Goal: Task Accomplishment & Management: Manage account settings

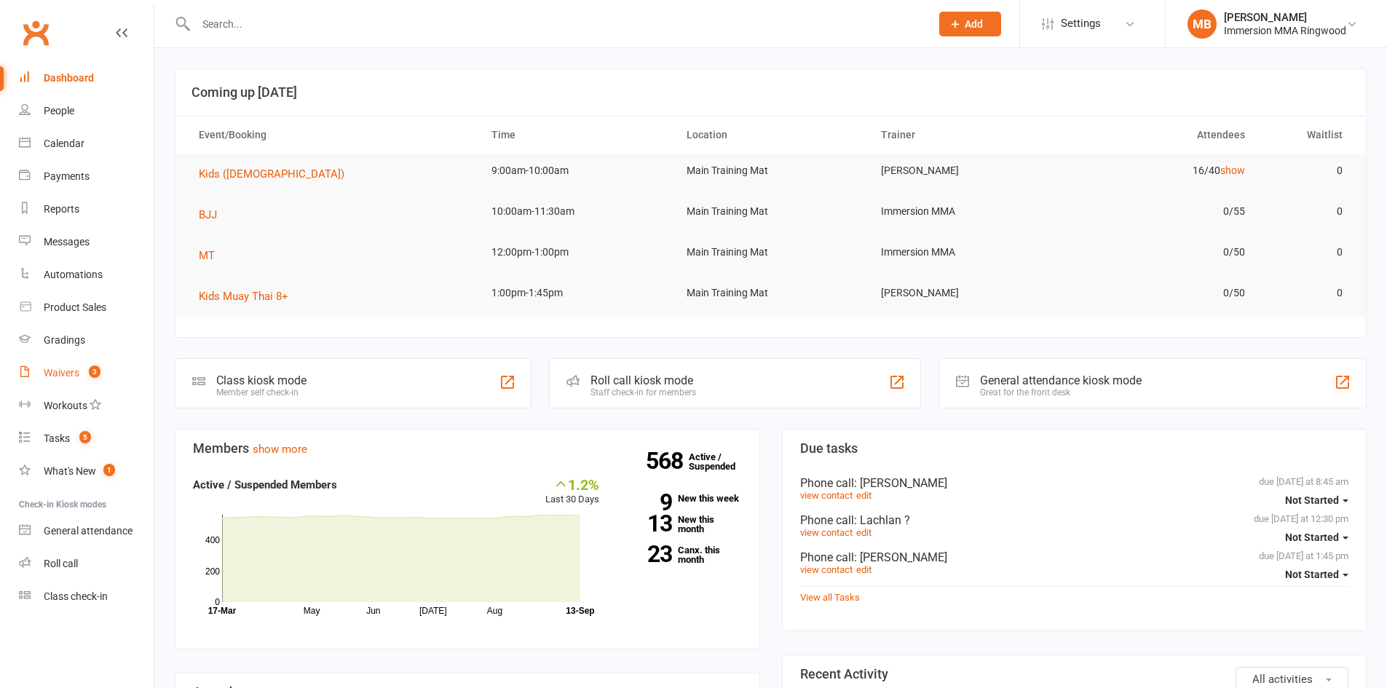
click at [85, 366] on link "Waivers 3" at bounding box center [86, 373] width 135 height 33
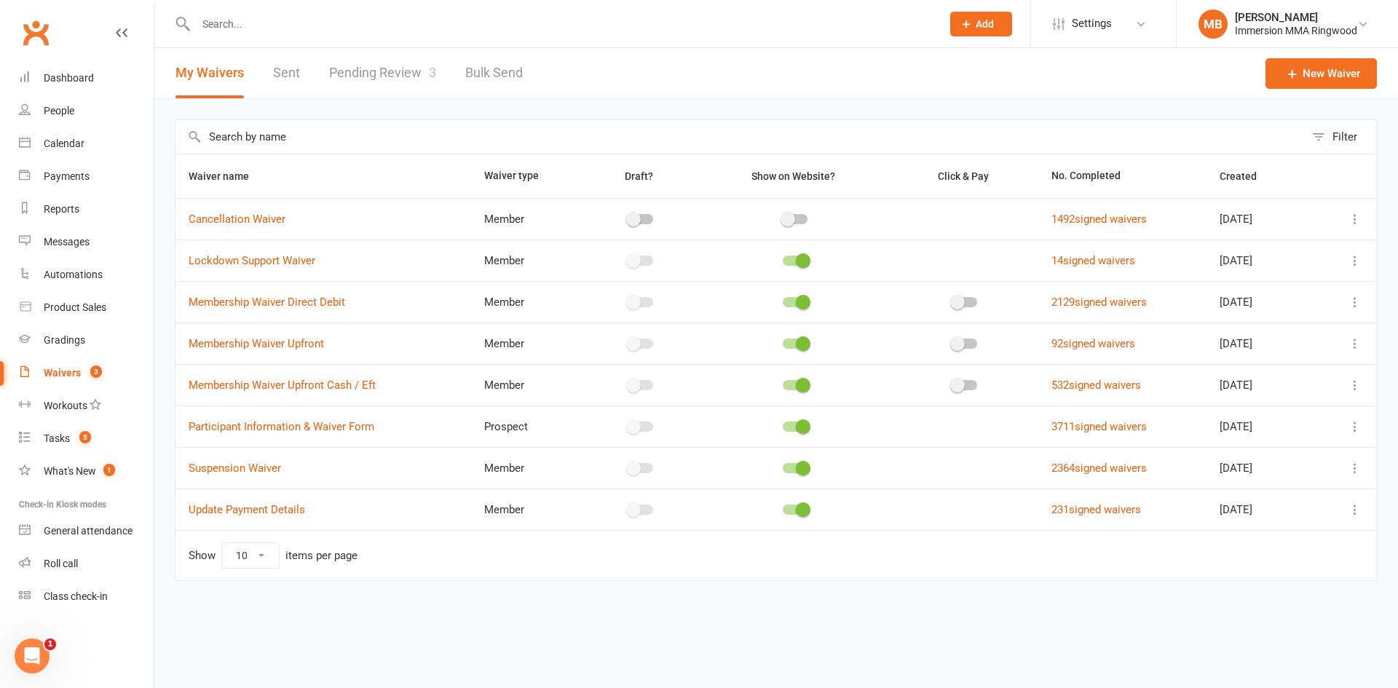
click at [375, 79] on link "Pending Review 3" at bounding box center [382, 73] width 107 height 50
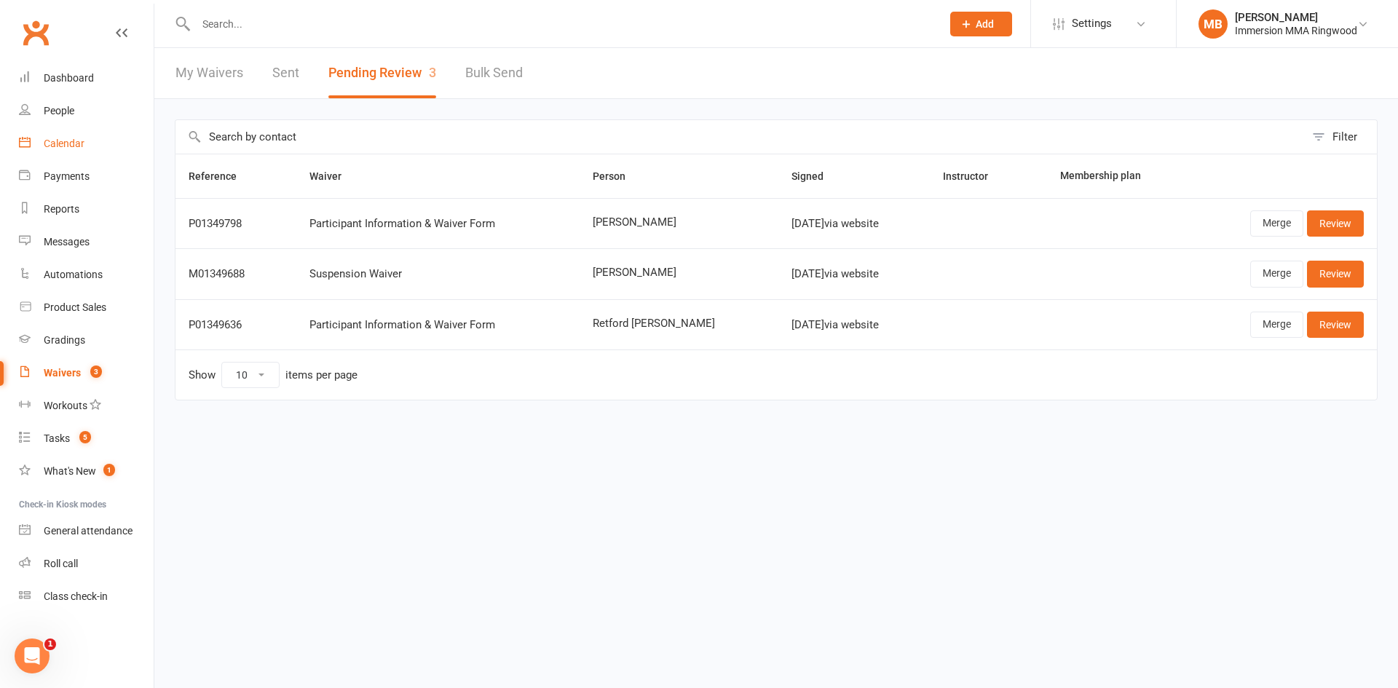
click at [81, 144] on div "Calendar" at bounding box center [64, 144] width 41 height 12
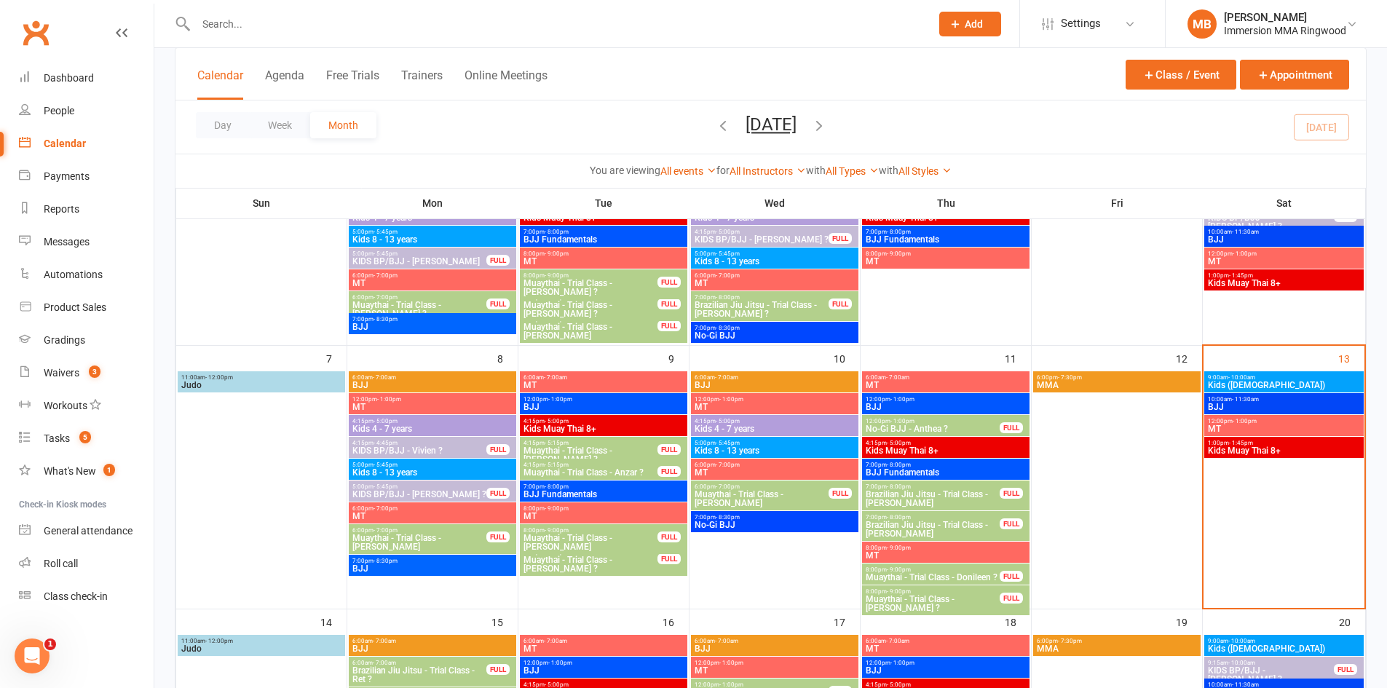
scroll to position [185, 0]
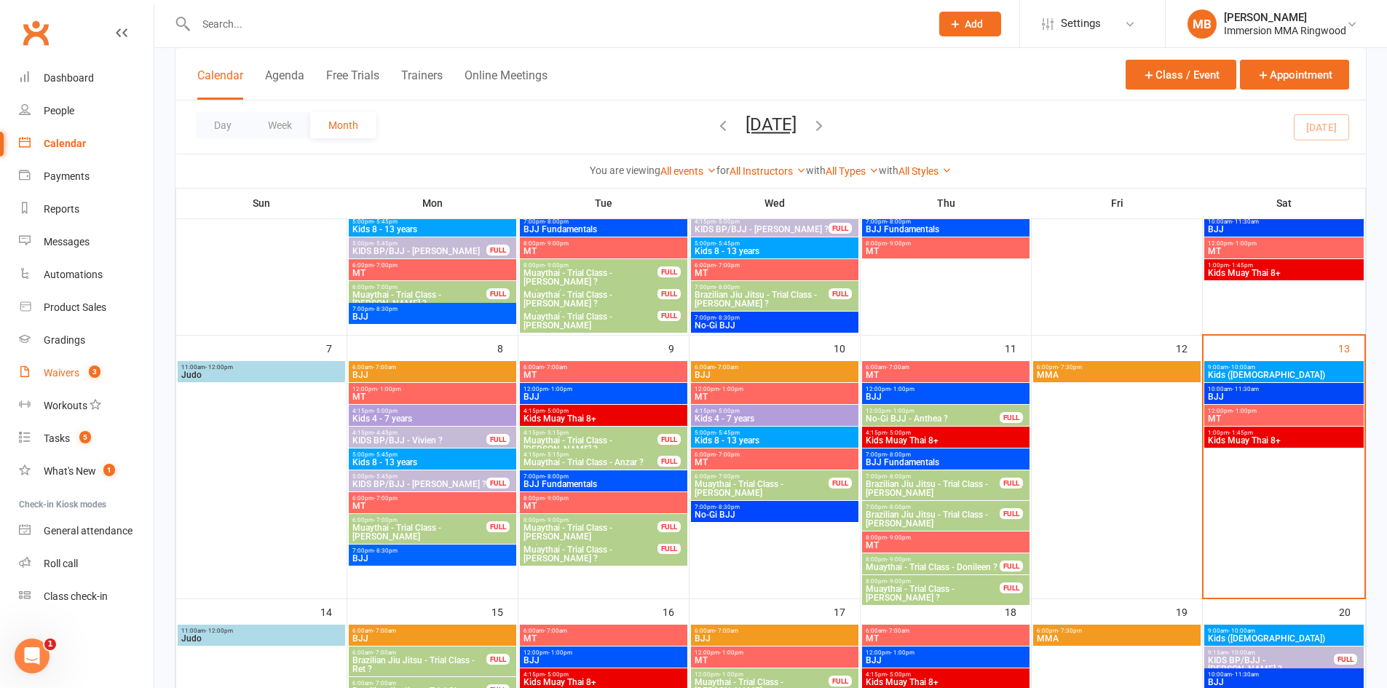
click at [90, 373] on span "3" at bounding box center [95, 371] width 12 height 12
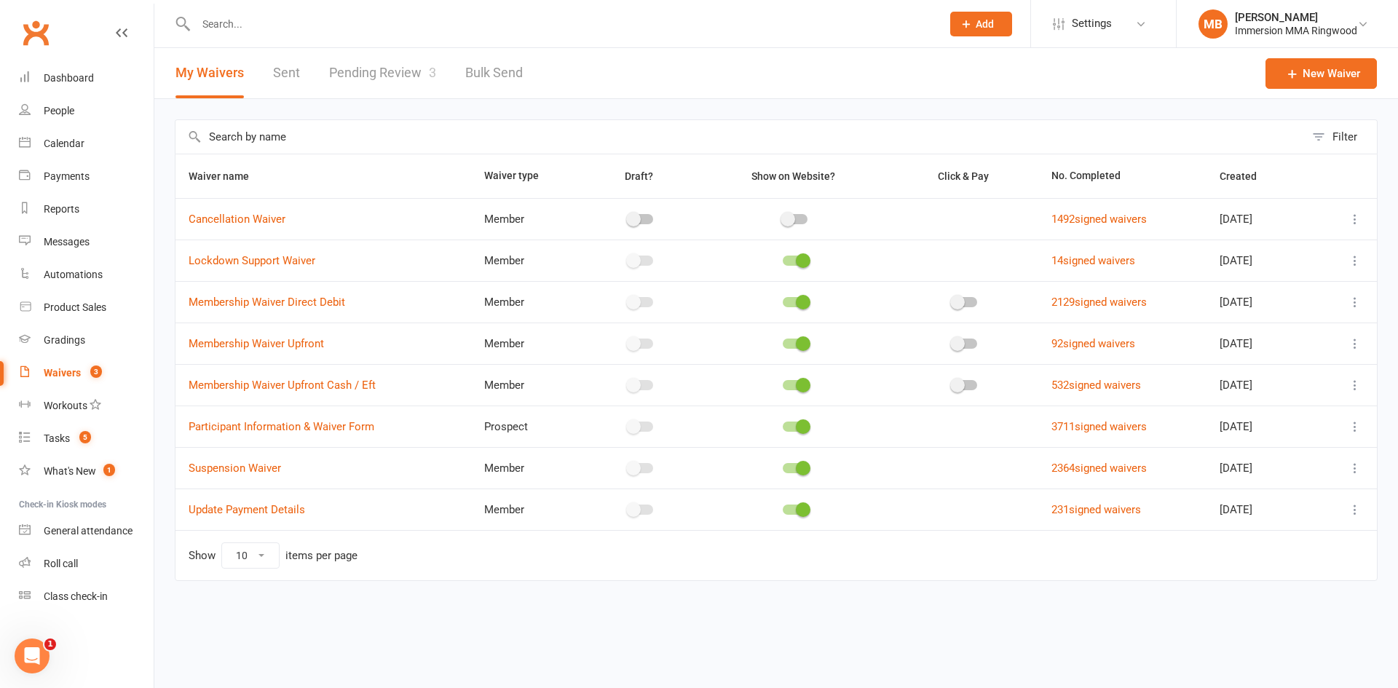
click at [369, 79] on link "Pending Review 3" at bounding box center [382, 73] width 107 height 50
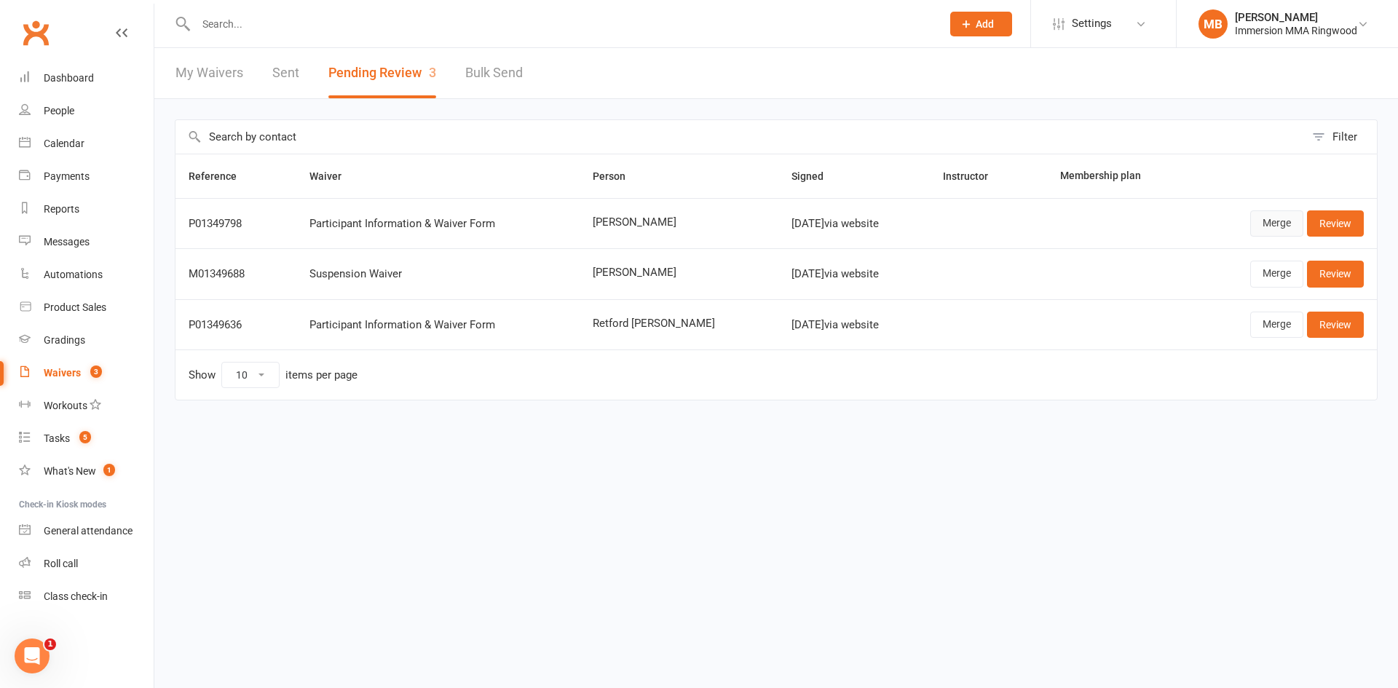
click at [1267, 221] on link "Merge" at bounding box center [1276, 223] width 53 height 26
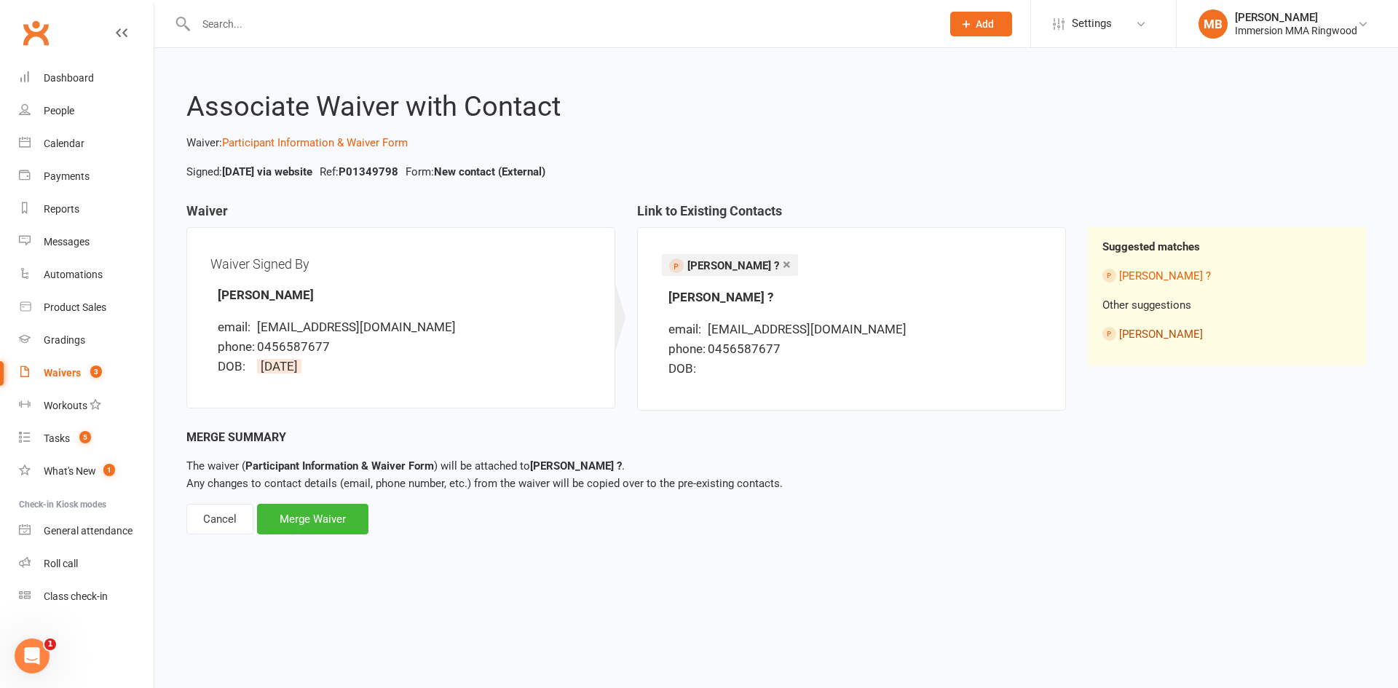
click at [1136, 331] on link "Tyler Coad" at bounding box center [1161, 334] width 84 height 13
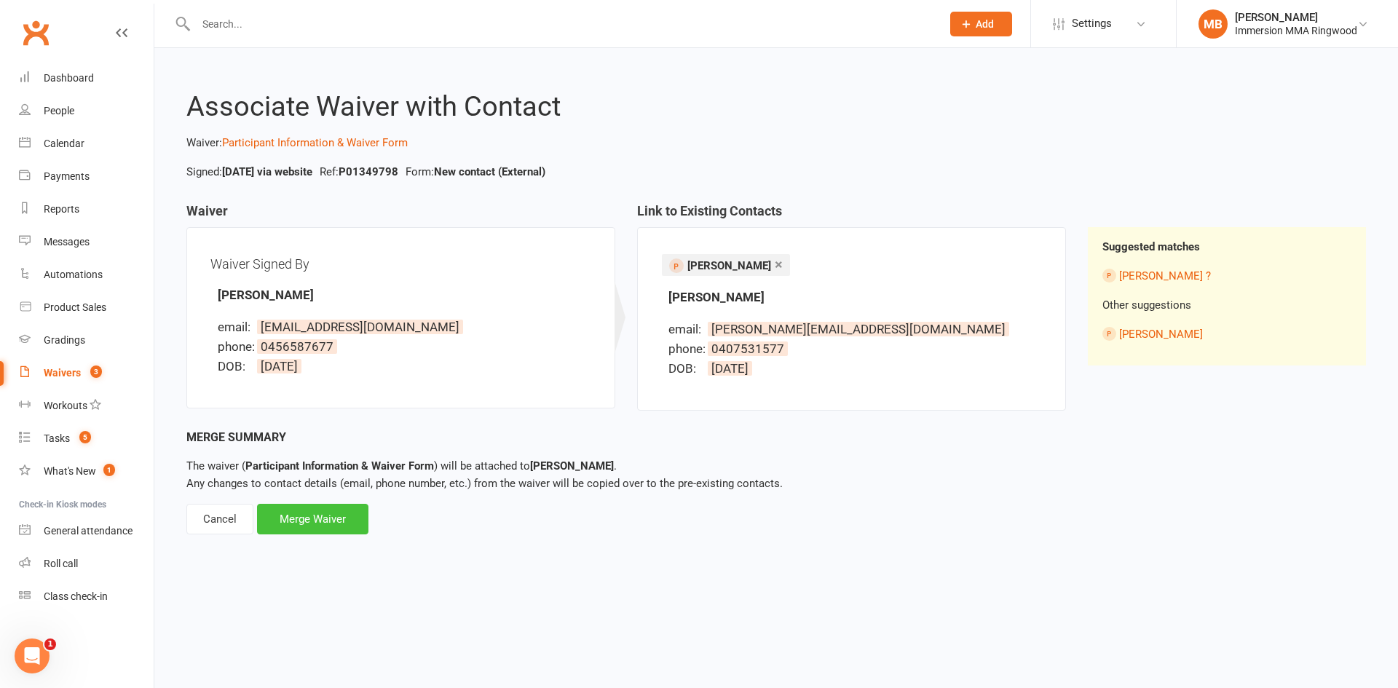
click at [350, 510] on div "Merge Waiver" at bounding box center [312, 519] width 111 height 31
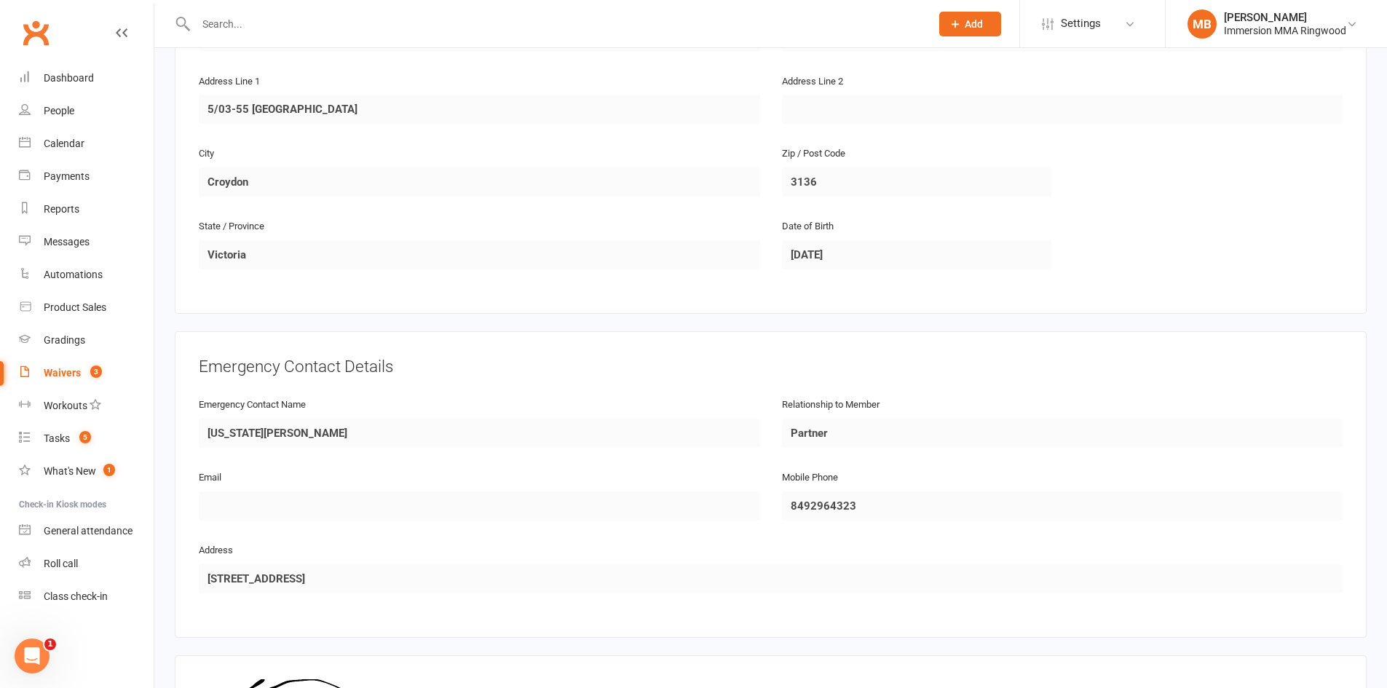
scroll to position [627, 0]
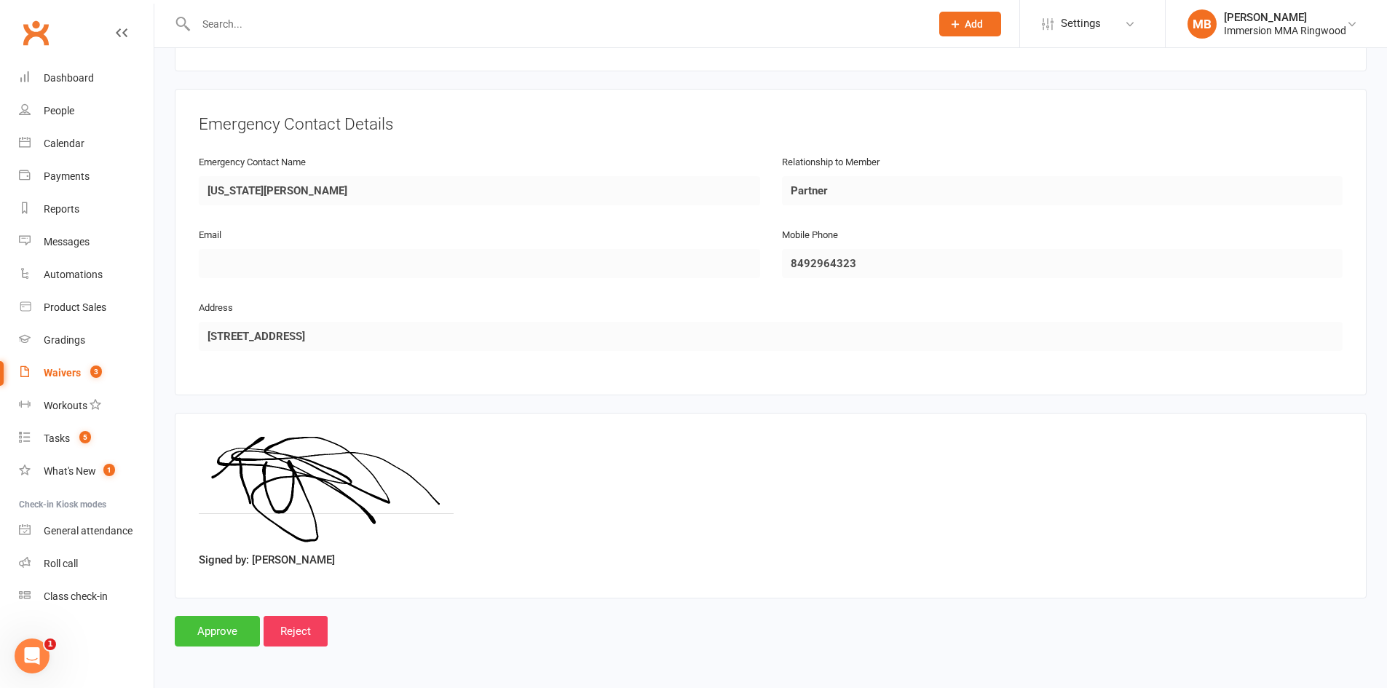
click at [221, 626] on input "Approve" at bounding box center [217, 631] width 85 height 31
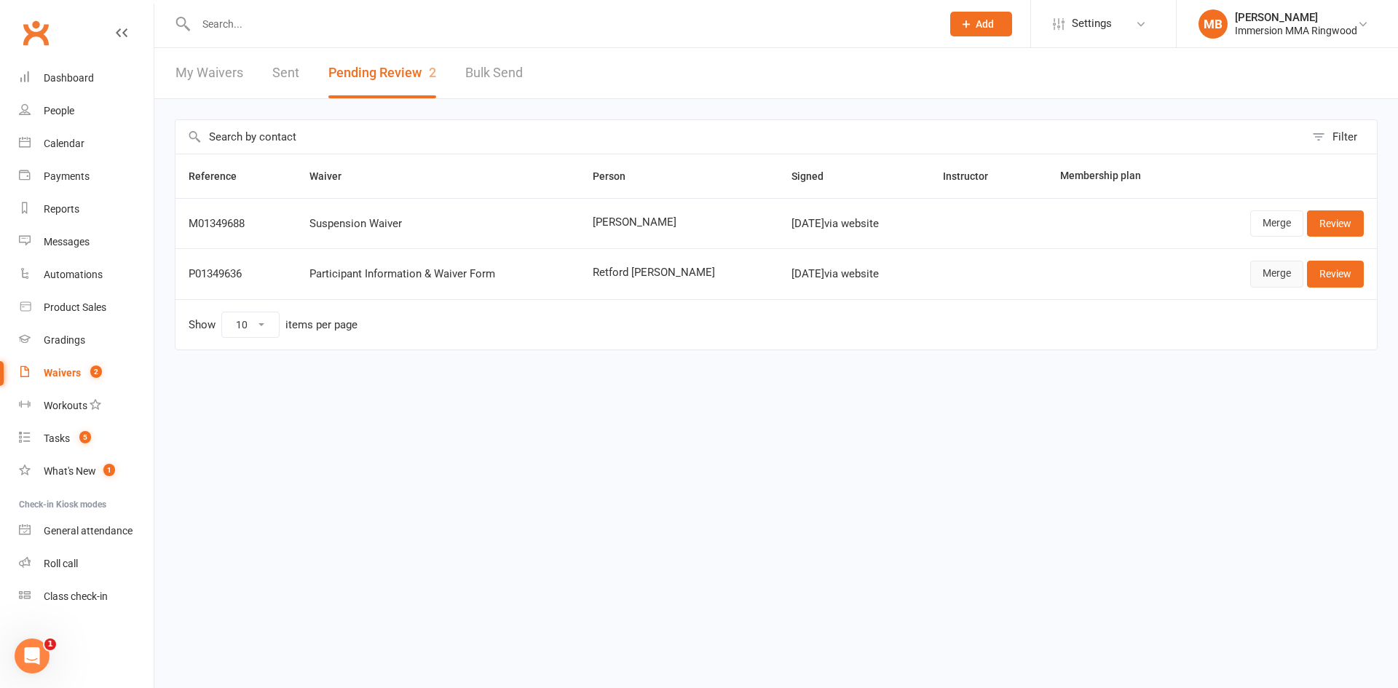
click at [1264, 274] on link "Merge" at bounding box center [1276, 274] width 53 height 26
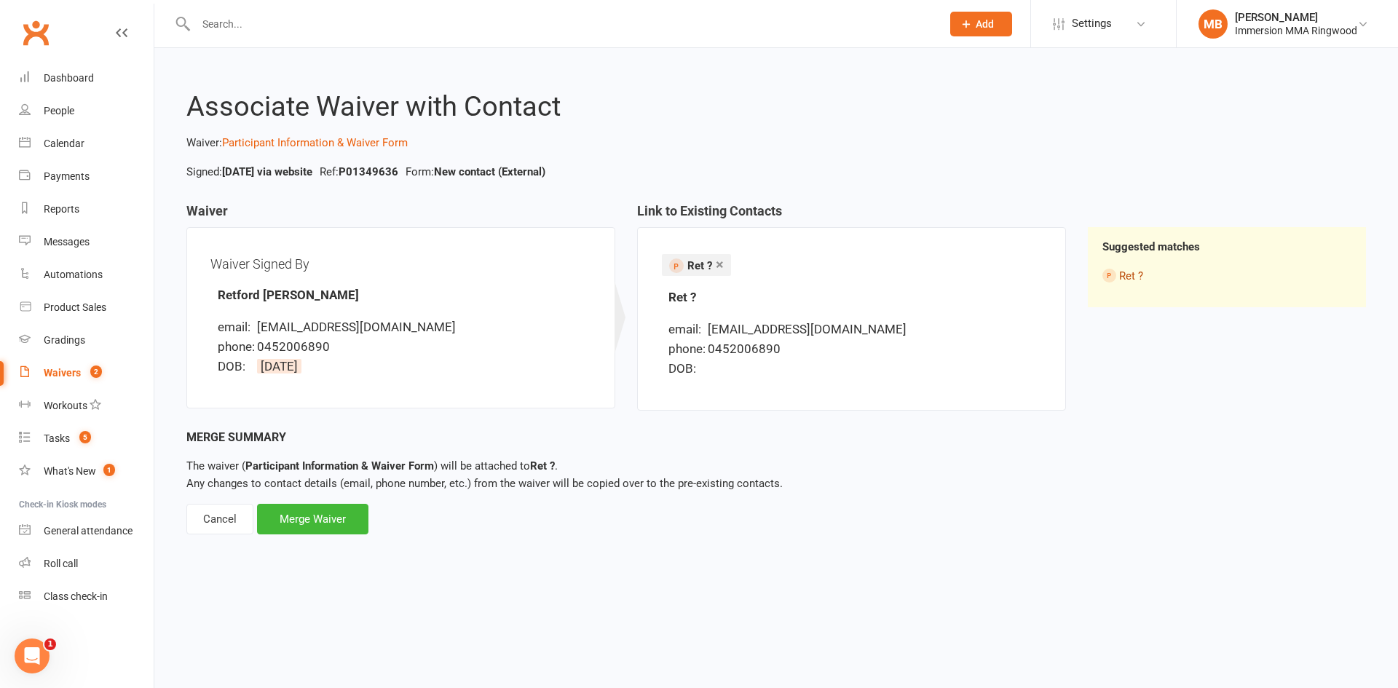
click at [1119, 272] on link "Ret ?" at bounding box center [1131, 275] width 24 height 13
click at [303, 510] on div "Merge Waiver" at bounding box center [312, 519] width 111 height 31
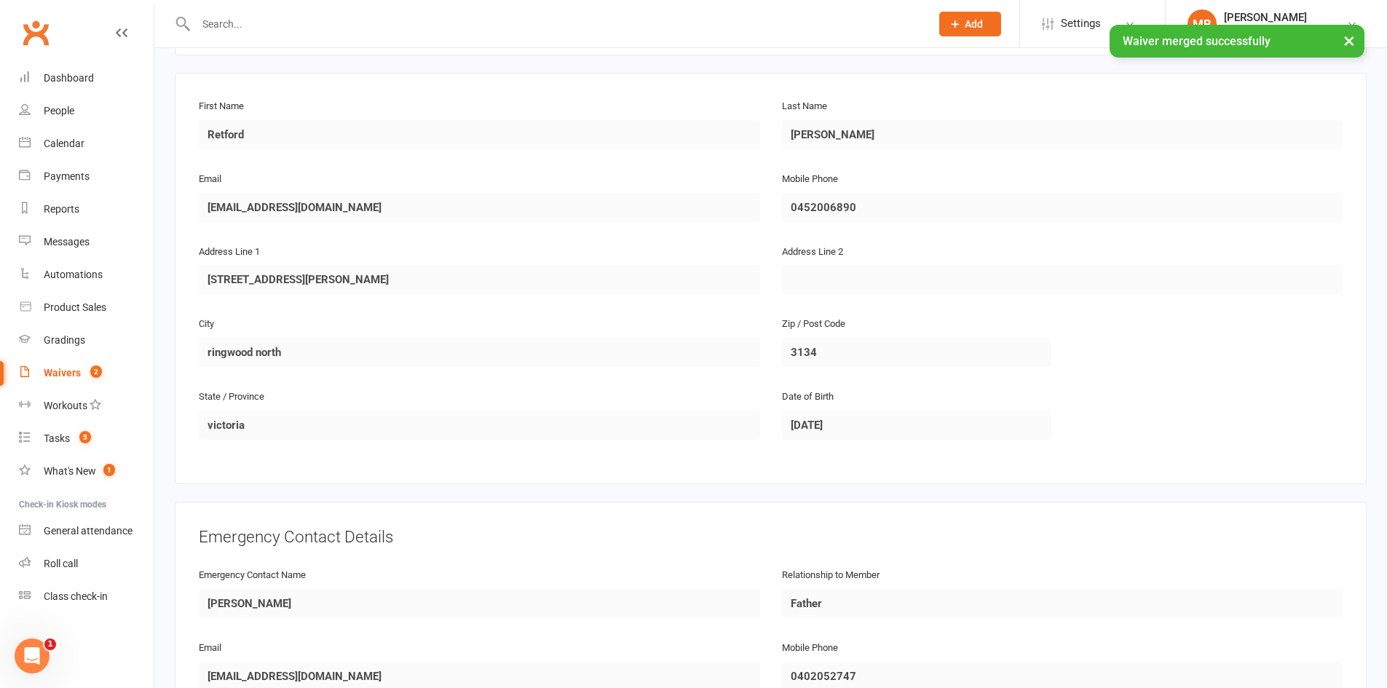
scroll to position [627, 0]
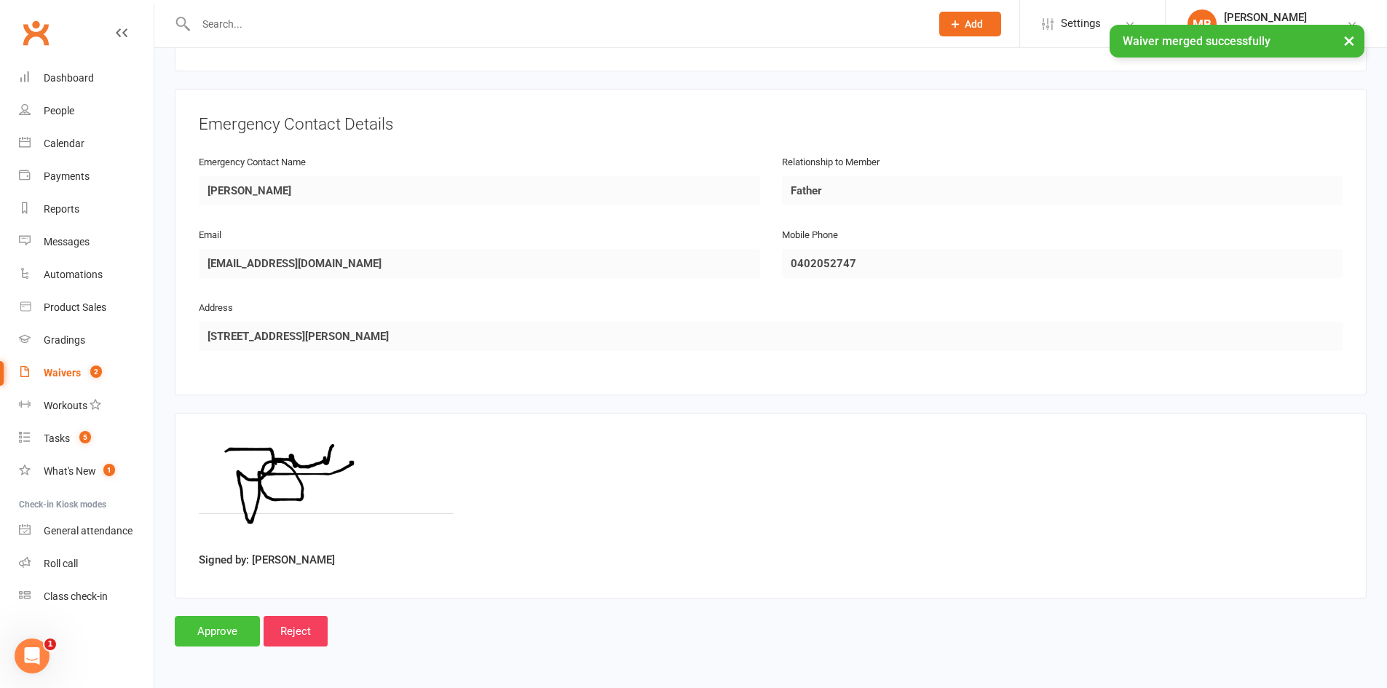
click at [190, 642] on input "Approve" at bounding box center [217, 631] width 85 height 31
